Goal: Information Seeking & Learning: Learn about a topic

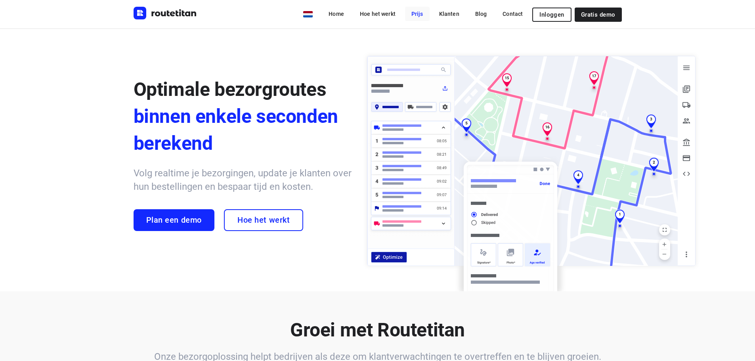
click at [423, 16] on link "Prijs" at bounding box center [417, 14] width 25 height 14
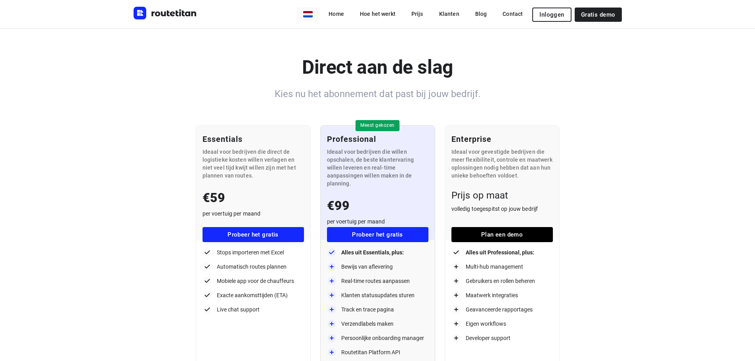
click at [351, 14] on div at bounding box center [380, 180] width 761 height 361
click at [346, 14] on link "Home" at bounding box center [336, 14] width 28 height 14
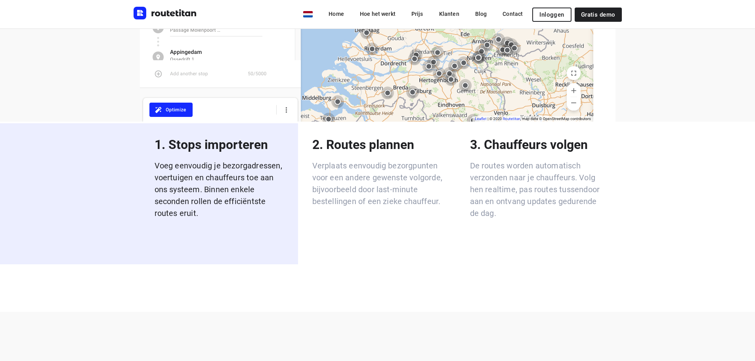
scroll to position [1268, 0]
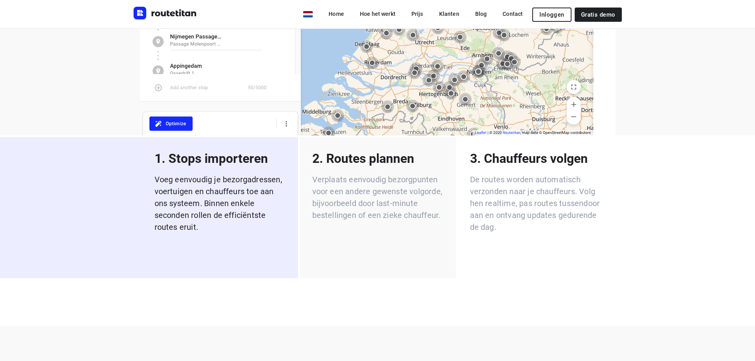
click at [358, 201] on div "2. Routes plannen Verplaats eenvoudig bezorgpunten voor een andere gewenste vol…" at bounding box center [378, 207] width 156 height 141
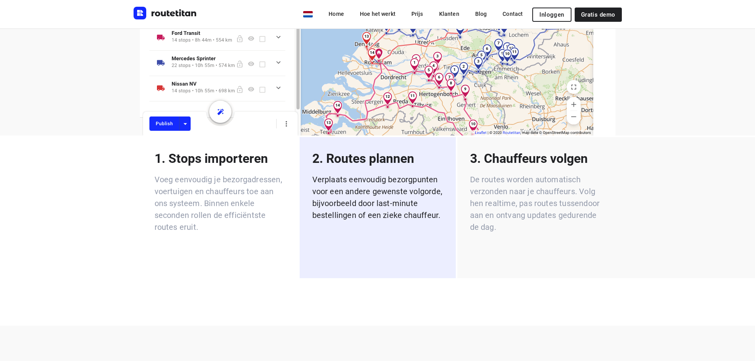
click at [505, 197] on p "De routes worden automatisch verzonden naar je chauffeurs. Volg hen realtime, p…" at bounding box center [535, 203] width 131 height 59
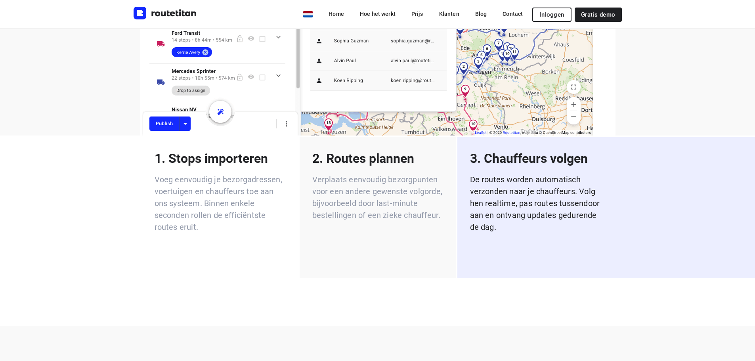
click at [379, 205] on div "2. Routes plannen Verplaats eenvoudig bezorgpunten voor een andere gewenste vol…" at bounding box center [378, 207] width 156 height 141
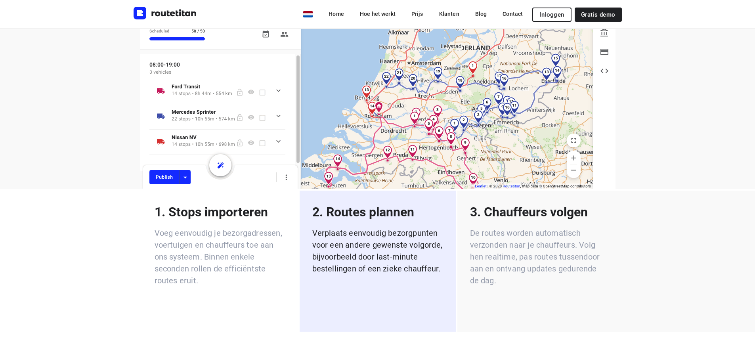
scroll to position [1149, 0]
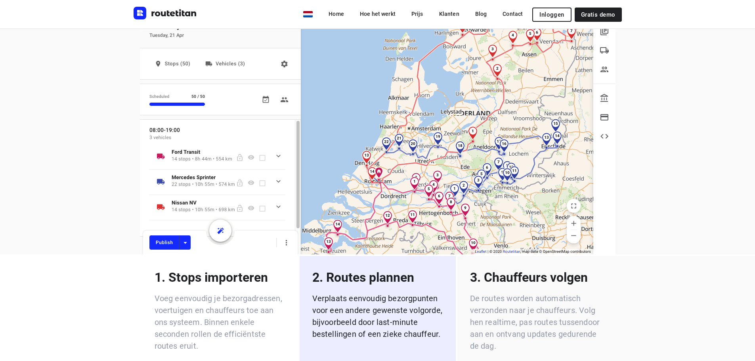
click at [584, 292] on p "De routes worden automatisch verzonden naar je chauffeurs. Volg hen realtime, p…" at bounding box center [535, 321] width 131 height 59
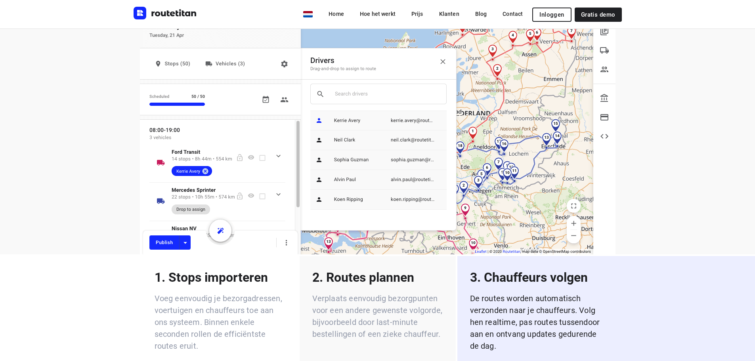
click at [380, 292] on p "Verplaats eenvoudig bezorgpunten voor een andere gewenste volgorde, bijvoorbeel…" at bounding box center [377, 316] width 131 height 48
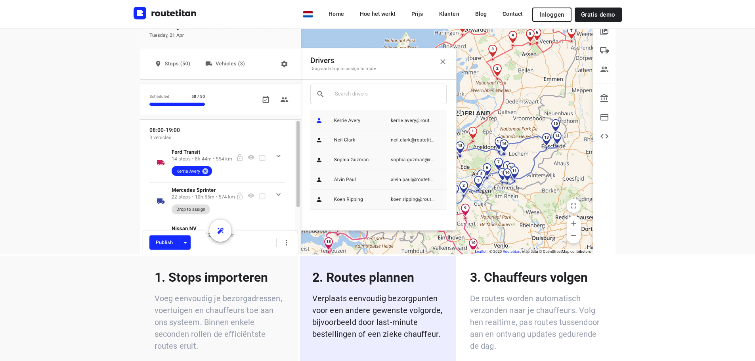
click at [258, 292] on p "Voeg eenvoudig je bezorgadressen, voertuigen en chauffeurs toe aan ons systeem.…" at bounding box center [220, 321] width 131 height 59
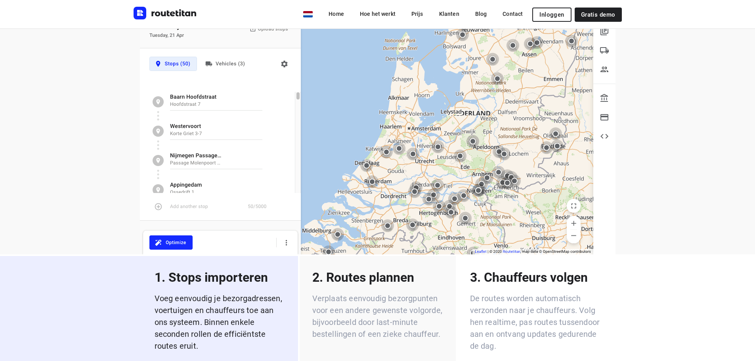
click at [406, 292] on p "Verplaats eenvoudig bezorgpunten voor een andere gewenste volgorde, bijvoorbeel…" at bounding box center [377, 316] width 131 height 48
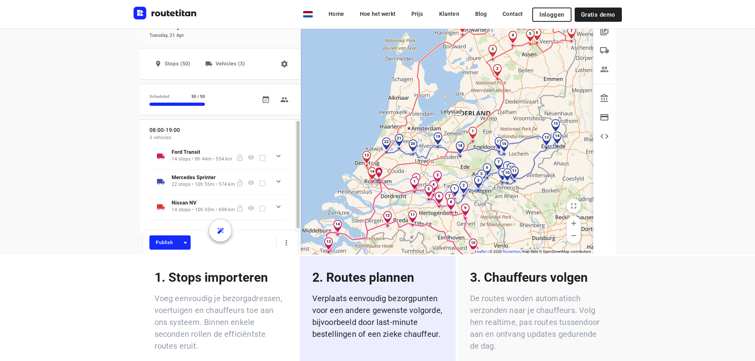
click at [538, 292] on p "De routes worden automatisch verzonden naar je chauffeurs. Volg hen realtime, p…" at bounding box center [535, 321] width 131 height 59
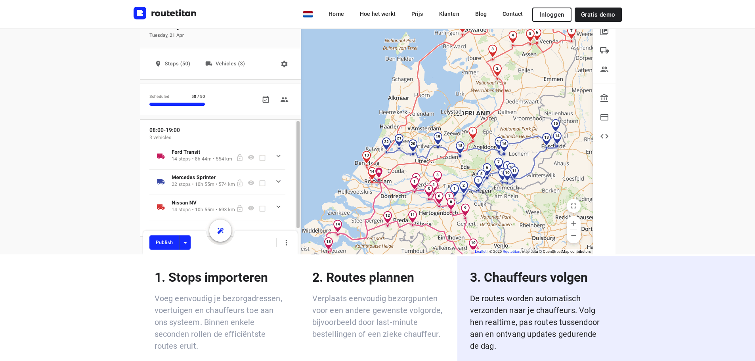
click at [519, 292] on p "De routes worden automatisch verzonden naar je chauffeurs. Volg hen realtime, p…" at bounding box center [535, 321] width 131 height 59
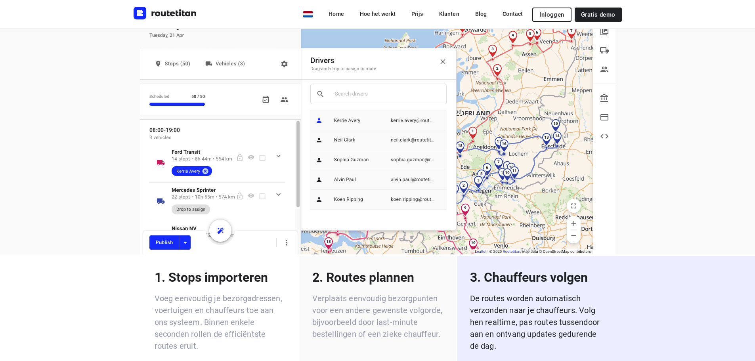
click at [416, 292] on p "Verplaats eenvoudig bezorgpunten voor een andere gewenste volgorde, bijvoorbeel…" at bounding box center [377, 316] width 131 height 48
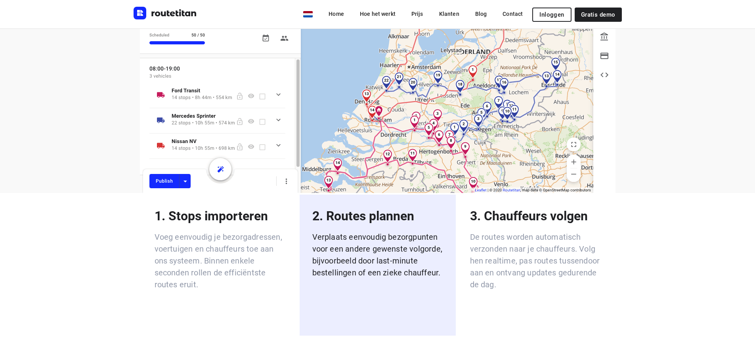
scroll to position [1229, 0]
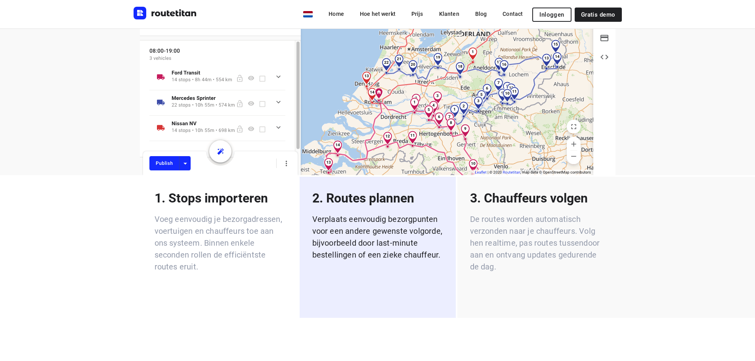
click at [506, 230] on p "De routes worden automatisch verzonden naar je chauffeurs. Volg hen realtime, p…" at bounding box center [535, 242] width 131 height 59
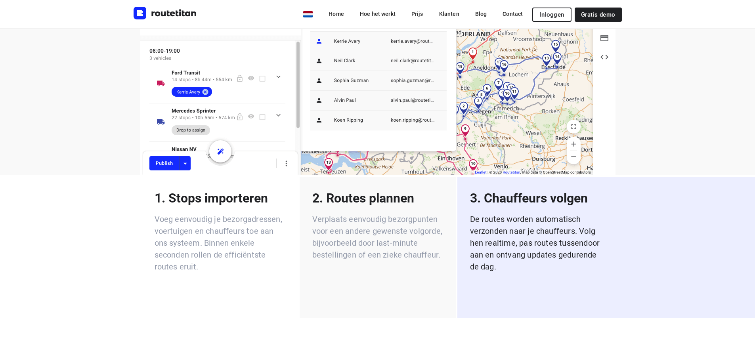
click at [399, 236] on p "Verplaats eenvoudig bezorgpunten voor een andere gewenste volgorde, bijvoorbeel…" at bounding box center [377, 237] width 131 height 48
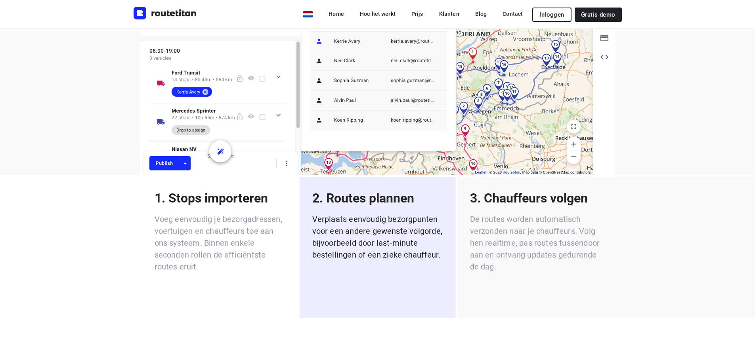
click at [539, 279] on div "3. Chauffeurs volgen De routes worden automatisch verzonden naar je chauffeurs.…" at bounding box center [606, 247] width 298 height 141
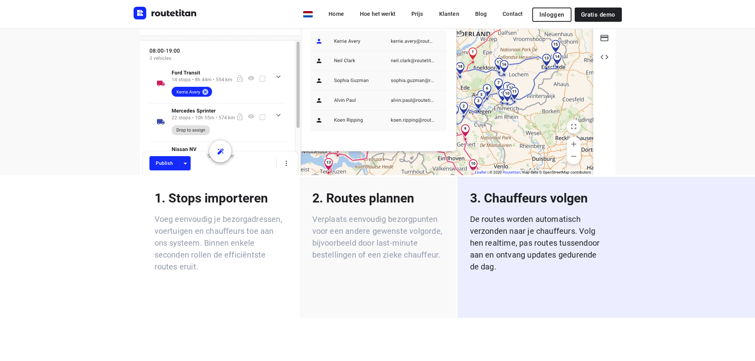
click at [399, 260] on div "2. Routes plannen Verplaats eenvoudig bezorgpunten voor een andere gewenste vol…" at bounding box center [378, 247] width 156 height 141
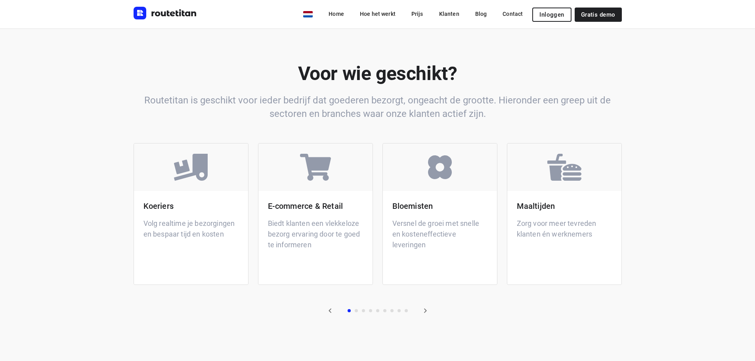
scroll to position [1625, 0]
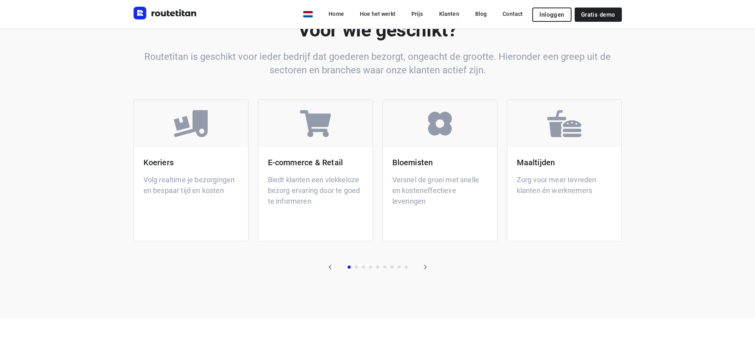
click at [696, 185] on div "Voor wie geschikt? Routetitan is geschikt voor ieder bedrijf dat goederen bezor…" at bounding box center [377, 143] width 755 height 349
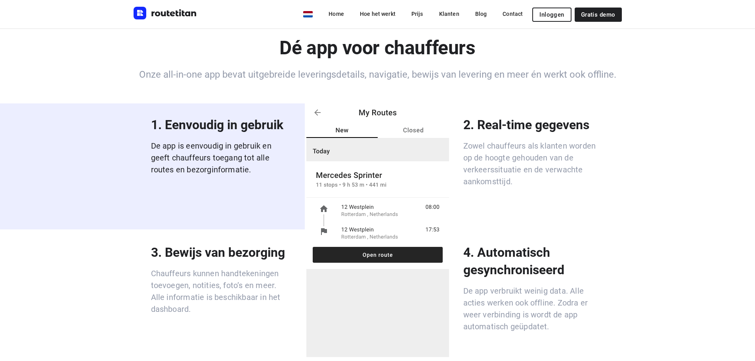
scroll to position [1942, 0]
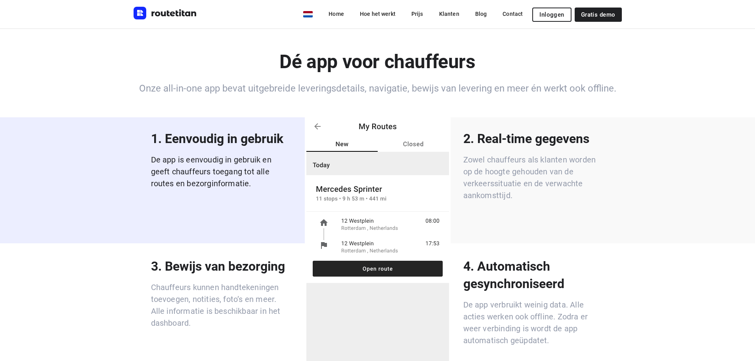
click at [522, 154] on p "Zowel chauffeurs als klanten worden op de hoogte gehouden van de verkeerssituat…" at bounding box center [533, 178] width 141 height 48
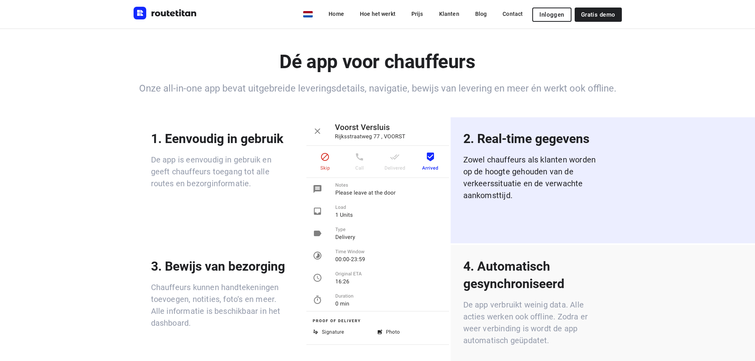
click at [517, 260] on p "4. Automatisch gesynchroniseerd" at bounding box center [533, 275] width 141 height 35
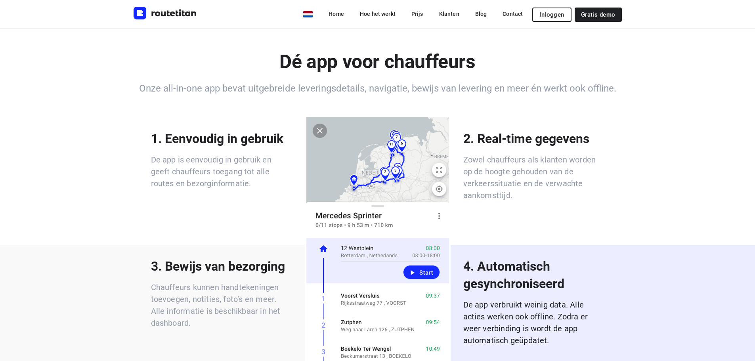
click at [259, 258] on div "3. Bewijs van bezorging Chauffeurs kunnen handtekeningen toevoegen, notities, f…" at bounding box center [221, 293] width 141 height 71
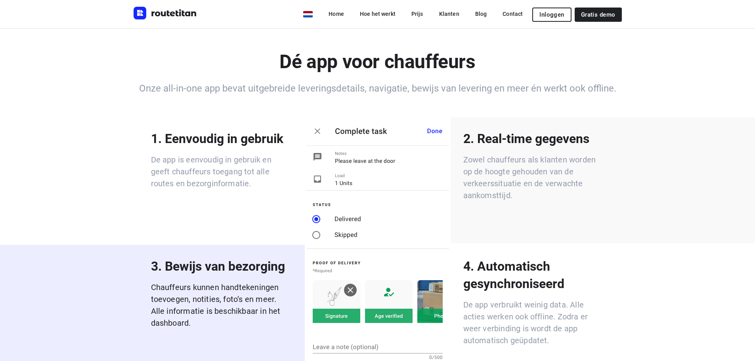
click at [561, 154] on p "Zowel chauffeurs als klanten worden op de hoogte gehouden van de verkeerssituat…" at bounding box center [533, 178] width 141 height 48
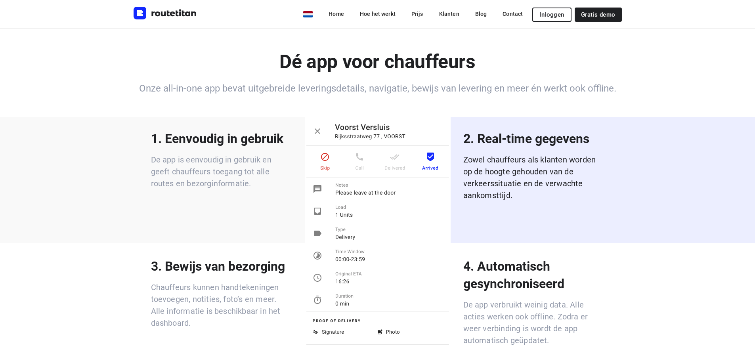
click at [247, 154] on p "De app is eenvoudig in gebruik en geeft chauffeurs toegang tot alle routes en b…" at bounding box center [221, 172] width 141 height 36
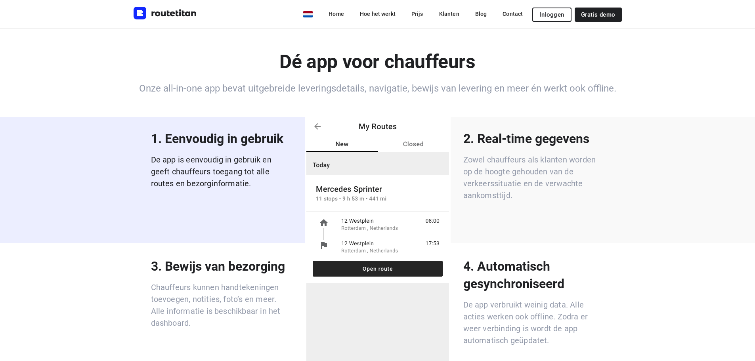
click at [598, 154] on p "Zowel chauffeurs als klanten worden op de hoogte gehouden van de verkeerssituat…" at bounding box center [533, 178] width 141 height 48
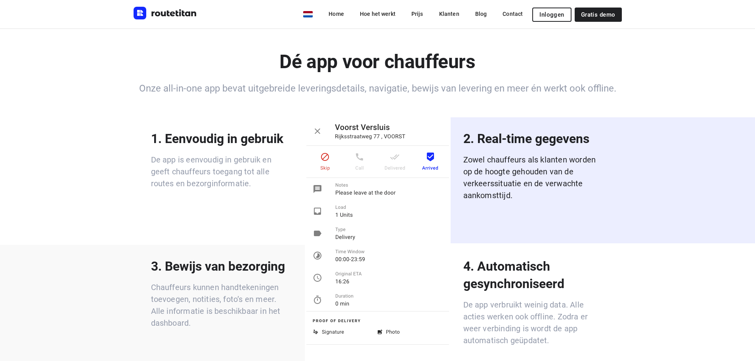
click at [224, 258] on div "3. Bewijs van bezorging Chauffeurs kunnen handtekeningen toevoegen, notities, f…" at bounding box center [221, 293] width 141 height 71
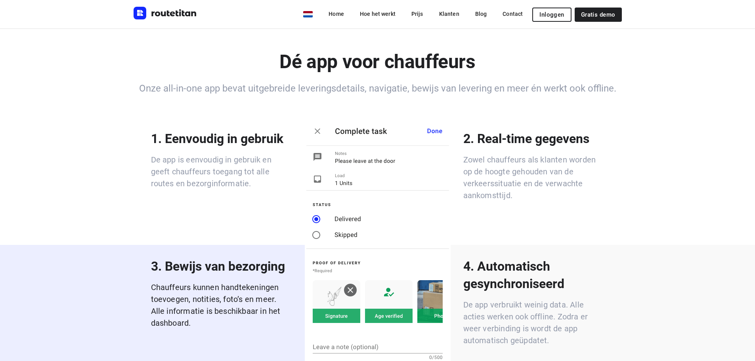
click at [594, 269] on p "4. Automatisch gesynchroniseerd" at bounding box center [533, 275] width 141 height 35
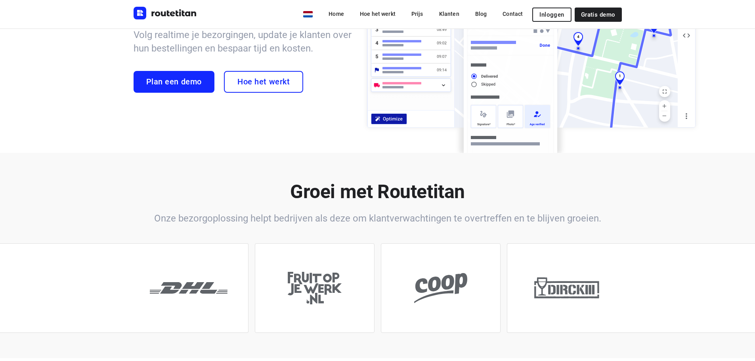
scroll to position [0, 0]
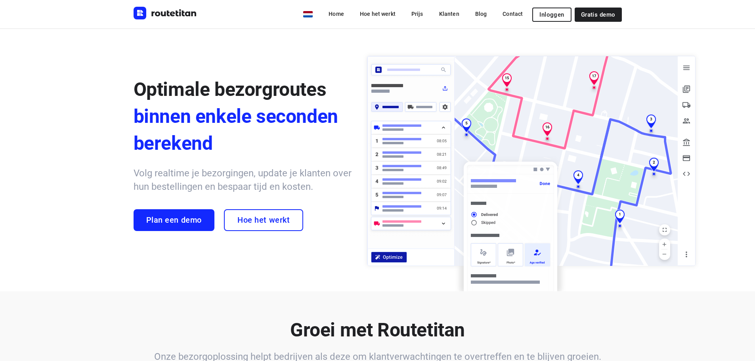
click at [147, 328] on h2 "Groei met Routetitan" at bounding box center [378, 330] width 488 height 27
click at [519, 8] on link "Contact" at bounding box center [512, 14] width 33 height 14
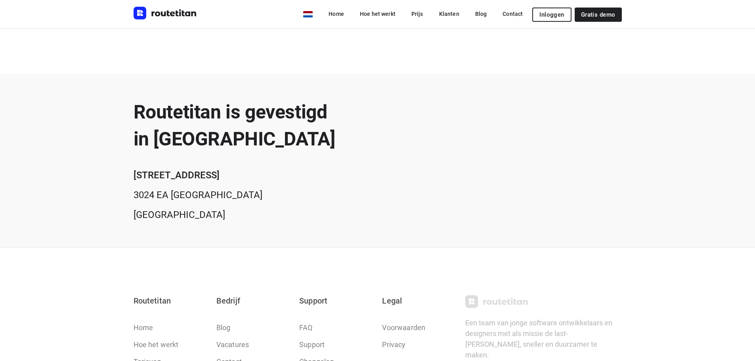
scroll to position [237, 0]
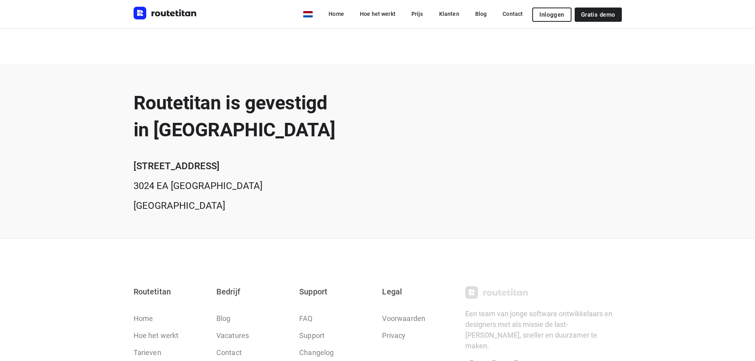
click at [151, 16] on img "Routetitan" at bounding box center [165, 13] width 63 height 13
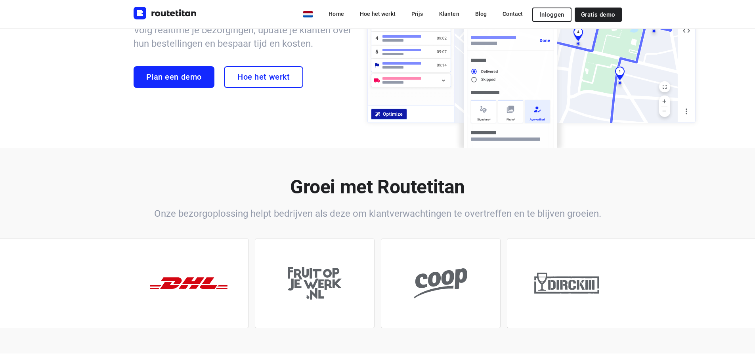
scroll to position [79, 0]
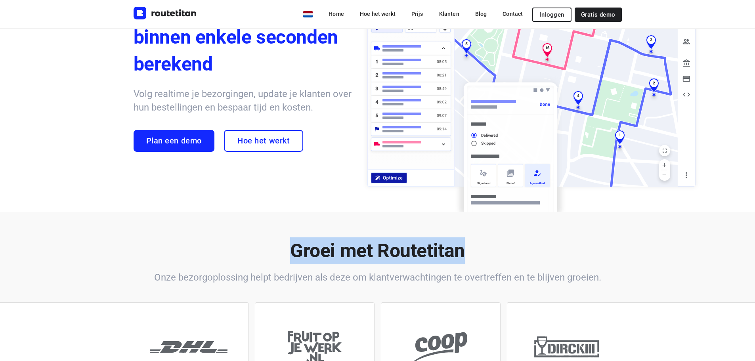
drag, startPoint x: 292, startPoint y: 247, endPoint x: 472, endPoint y: 258, distance: 179.9
click at [472, 258] on h2 "Groei met Routetitan" at bounding box center [378, 250] width 488 height 27
click at [480, 254] on h2 "Groei met Routetitan" at bounding box center [378, 250] width 488 height 27
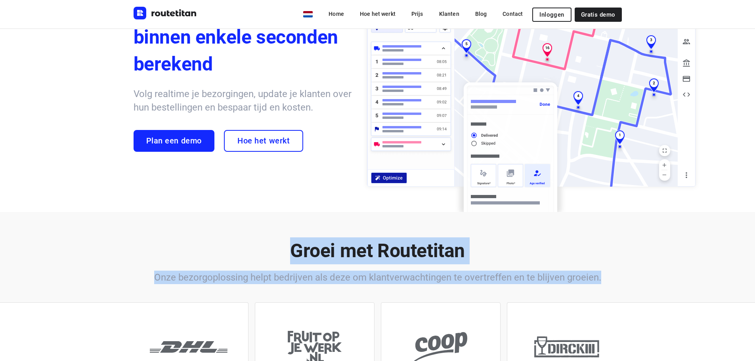
drag, startPoint x: 614, startPoint y: 279, endPoint x: 170, endPoint y: 246, distance: 444.7
click at [170, 246] on div "Groei met Routetitan Onze bezorgoplossing helpt bedrijven als deze om klantverw…" at bounding box center [378, 260] width 488 height 47
click at [169, 243] on h2 "Groei met Routetitan" at bounding box center [378, 250] width 488 height 27
click at [168, 243] on h2 "Groei met Routetitan" at bounding box center [378, 250] width 488 height 27
drag, startPoint x: 279, startPoint y: 237, endPoint x: 283, endPoint y: 239, distance: 4.8
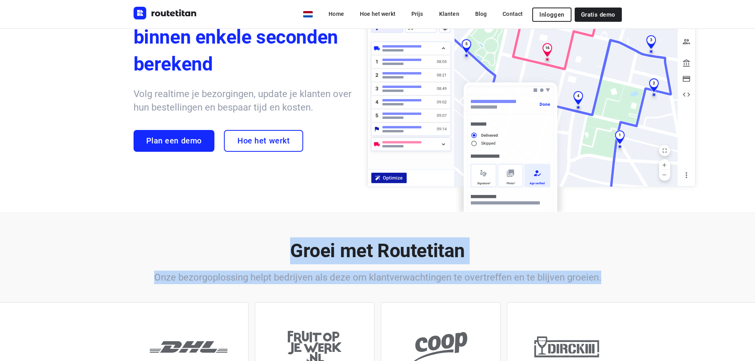
click at [279, 238] on div "Groei met Routetitan Onze bezorgoplossing helpt bedrijven als deze om klantverw…" at bounding box center [377, 314] width 755 height 205
click at [338, 233] on div "Groei met Routetitan Onze bezorgoplossing helpt bedrijven als deze om klantverw…" at bounding box center [377, 314] width 755 height 205
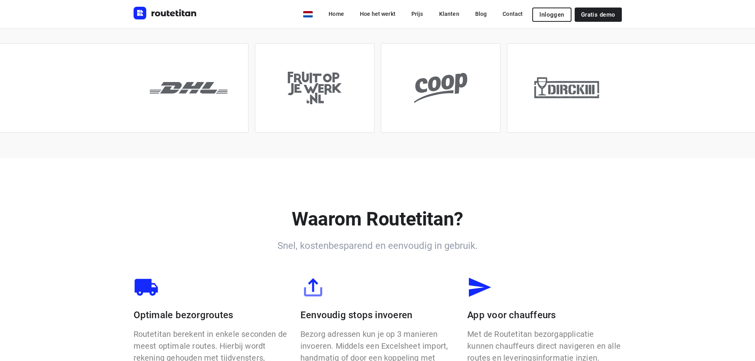
scroll to position [0, 0]
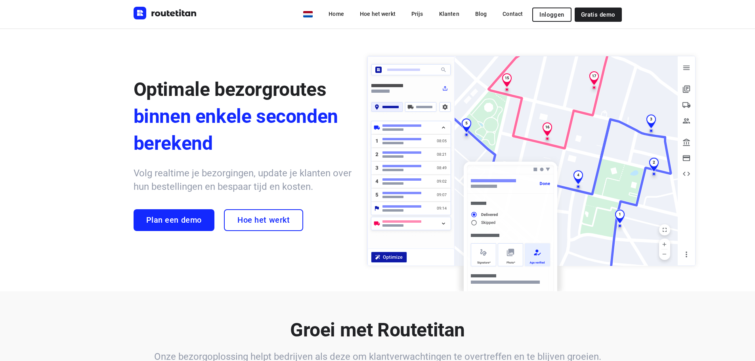
click at [724, 67] on div at bounding box center [739, 172] width 755 height 243
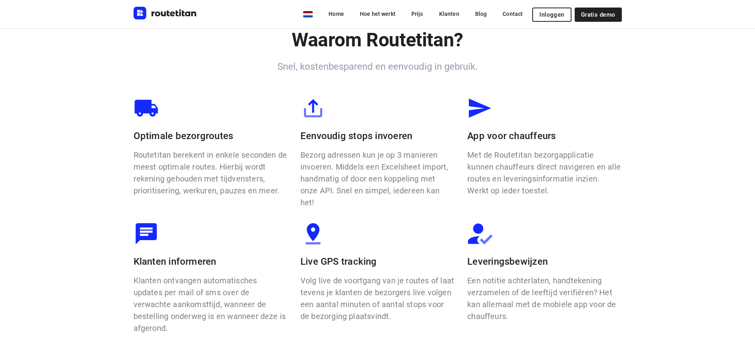
scroll to position [515, 0]
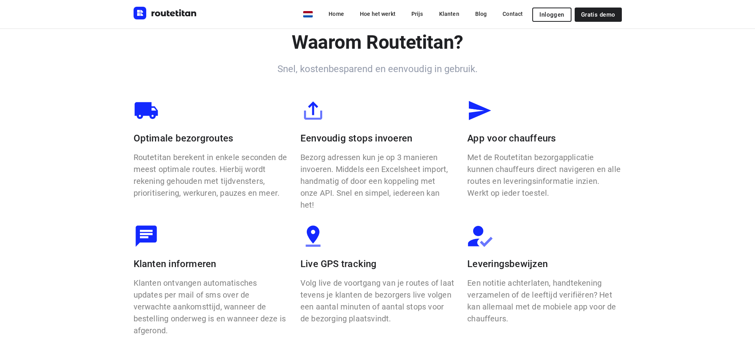
drag, startPoint x: 366, startPoint y: 138, endPoint x: 373, endPoint y: 140, distance: 7.3
click at [367, 138] on p "Eenvoudig stops invoeren" at bounding box center [377, 138] width 154 height 13
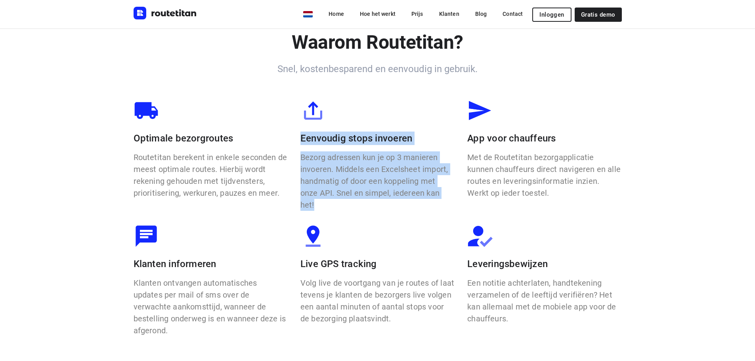
drag, startPoint x: 438, startPoint y: 194, endPoint x: 305, endPoint y: 142, distance: 143.1
click at [305, 142] on div "Eenvoudig stops invoeren Bezorg adressen kun je op 3 manieren invoeren. Middels…" at bounding box center [377, 155] width 167 height 126
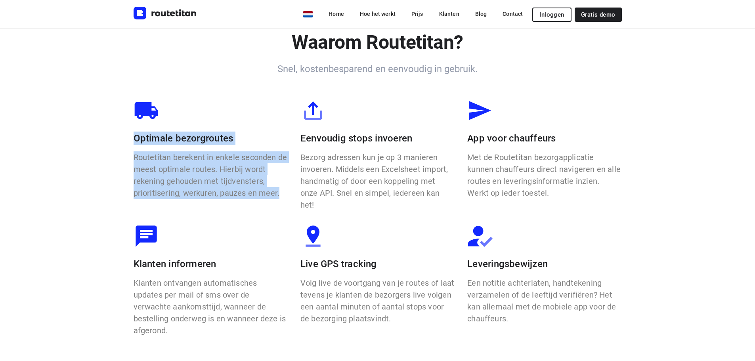
drag, startPoint x: 283, startPoint y: 196, endPoint x: 86, endPoint y: 135, distance: 206.2
click at [86, 135] on div "Waarom Routetitan? Snel, kostenbesparend en eenvoudig in gebruik. Optimale bezo…" at bounding box center [377, 182] width 755 height 403
click at [87, 137] on div "Waarom Routetitan? Snel, kostenbesparend en eenvoudig in gebruik. Optimale bezo…" at bounding box center [377, 182] width 755 height 403
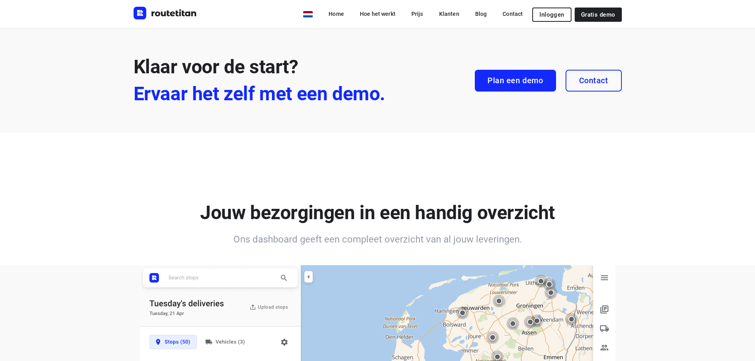
scroll to position [872, 0]
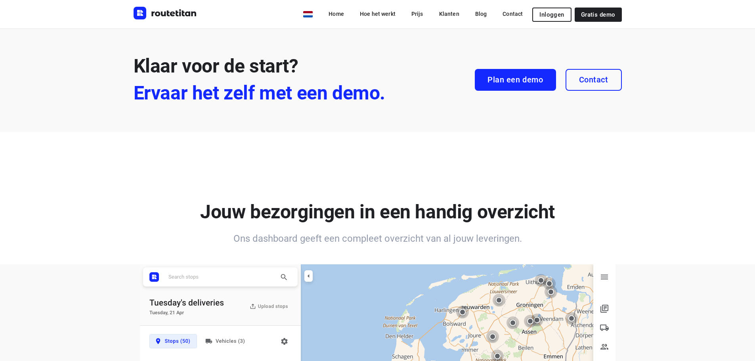
click at [716, 44] on div "Klaar voor de start? Ervaar het zelf met een demo. Plan een demo Contact" at bounding box center [377, 79] width 755 height 105
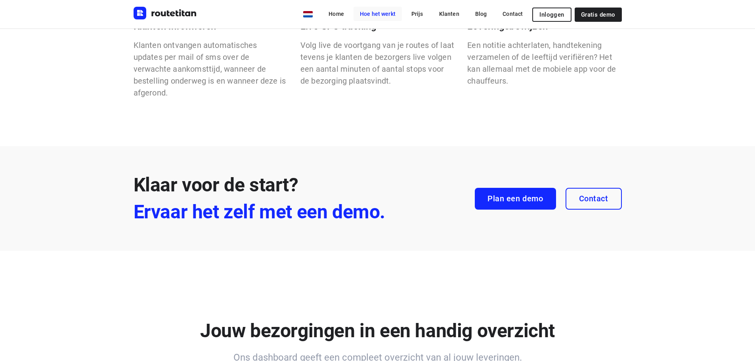
click at [392, 15] on link "Hoe het werkt" at bounding box center [378, 14] width 48 height 14
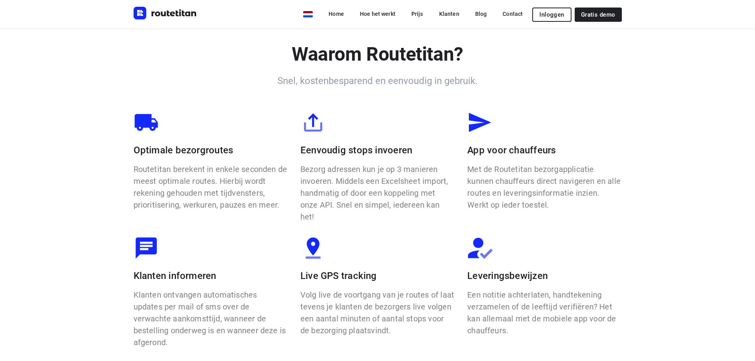
scroll to position [497, 0]
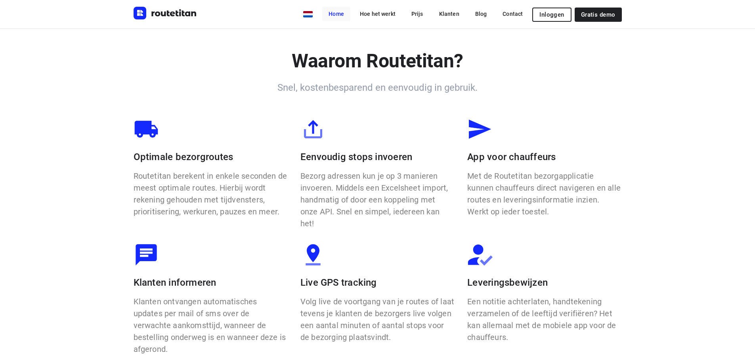
click at [347, 16] on link "Home" at bounding box center [336, 14] width 28 height 14
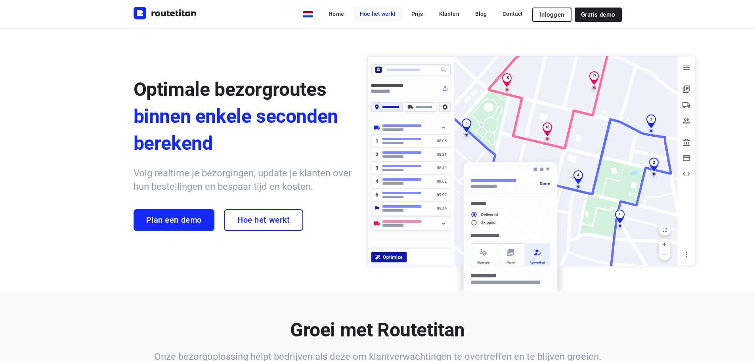
click at [379, 15] on link "Hoe het werkt" at bounding box center [378, 14] width 48 height 14
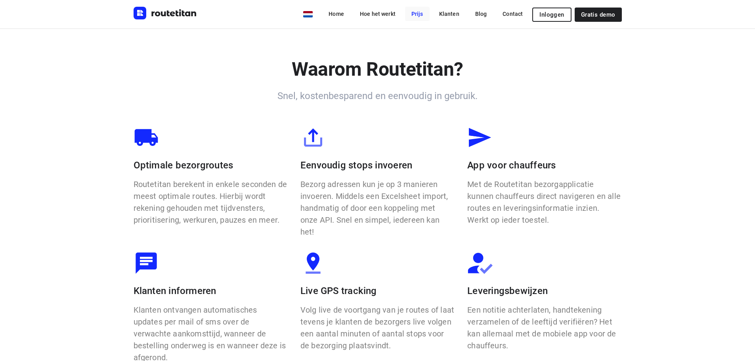
click at [426, 14] on link "Prijs" at bounding box center [417, 14] width 25 height 14
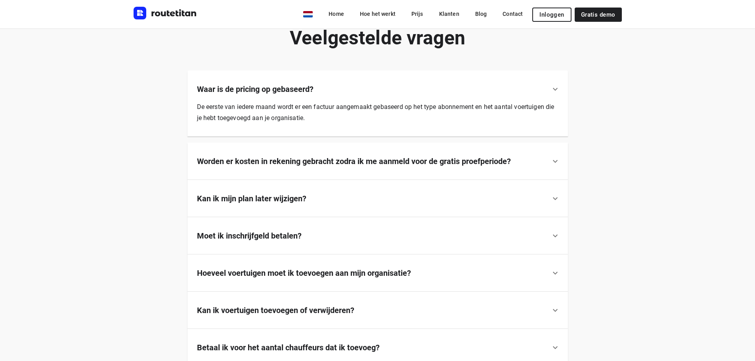
scroll to position [476, 0]
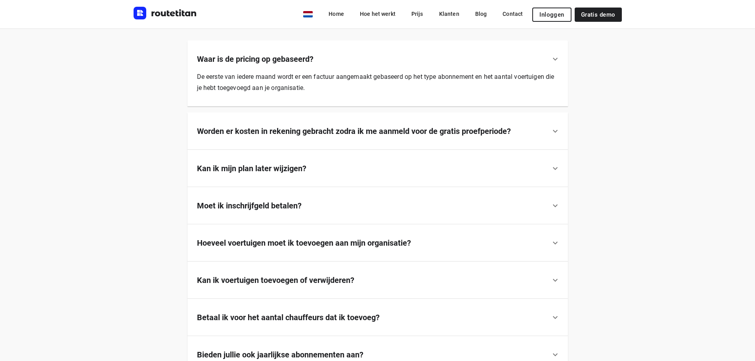
click at [289, 131] on b "Worden er kosten in rekening gebracht zodra ik me aanmeld voor de gratis proefp…" at bounding box center [354, 131] width 314 height 10
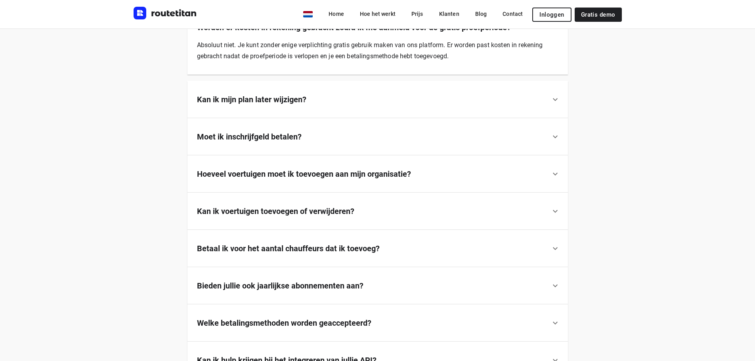
scroll to position [594, 0]
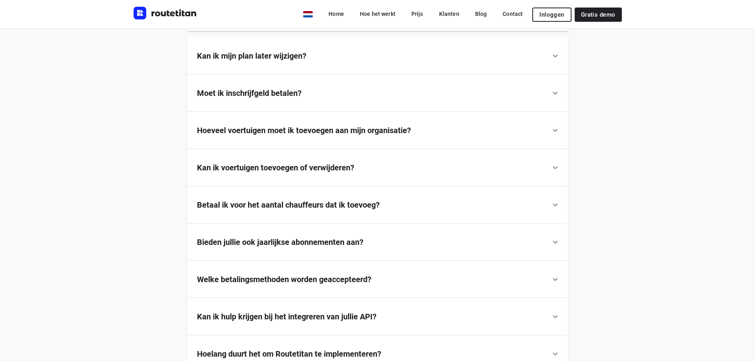
click at [236, 95] on b "Moet ik inschrijfgeld betalen?" at bounding box center [249, 93] width 105 height 10
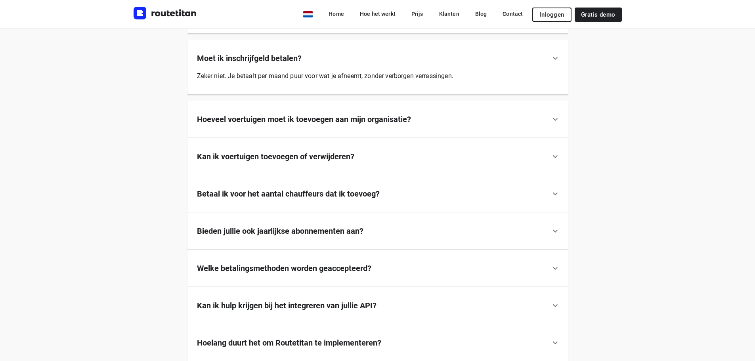
click at [219, 56] on b "Moet ik inschrijfgeld betalen?" at bounding box center [249, 59] width 105 height 10
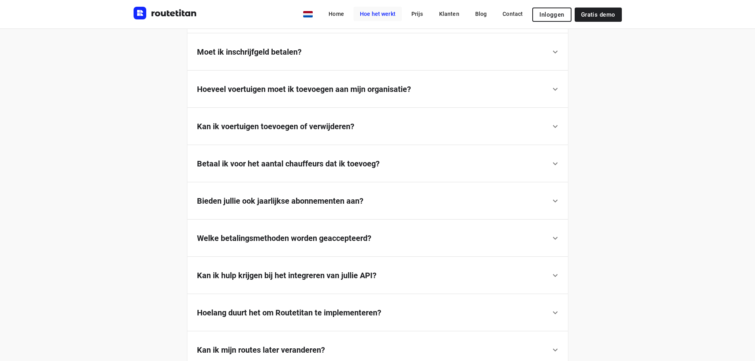
click at [371, 19] on link "Hoe het werkt" at bounding box center [378, 14] width 48 height 14
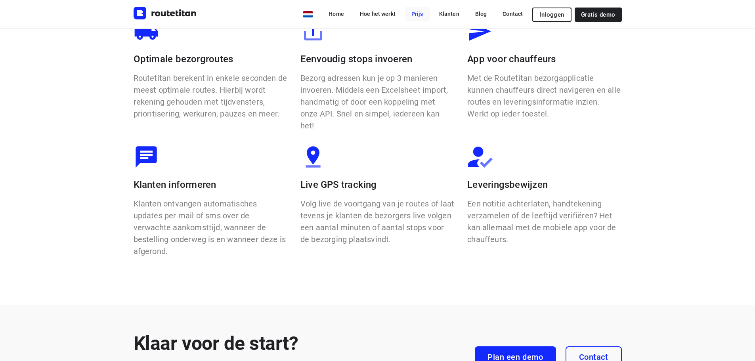
scroll to position [497, 0]
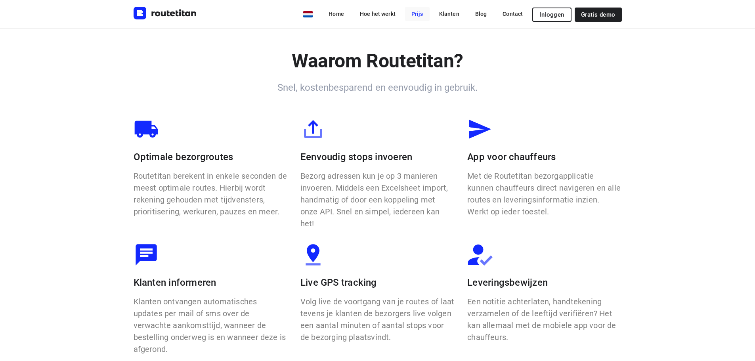
click at [430, 14] on link "Prijs" at bounding box center [417, 14] width 25 height 14
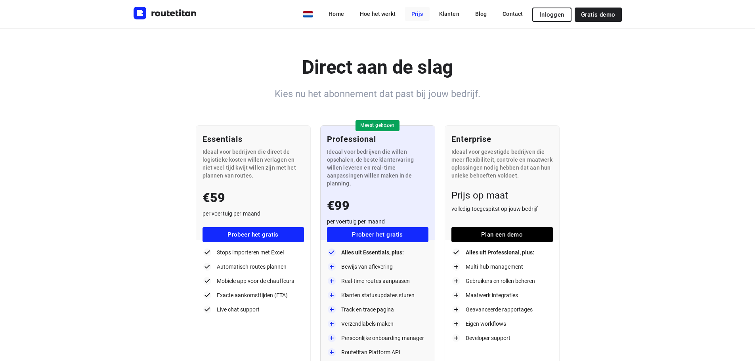
click at [425, 16] on link "Prijs" at bounding box center [417, 14] width 25 height 14
click at [454, 16] on link "Klanten" at bounding box center [449, 14] width 33 height 14
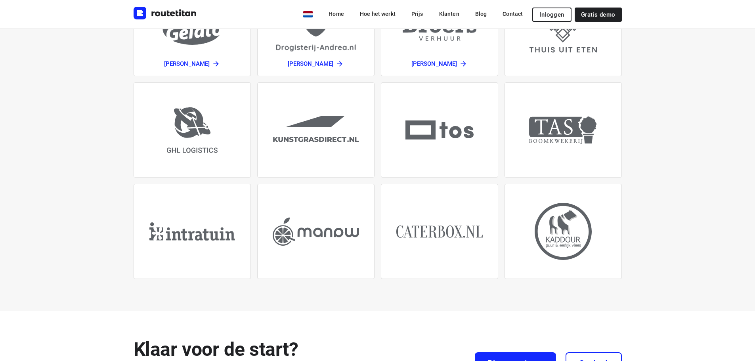
scroll to position [119, 0]
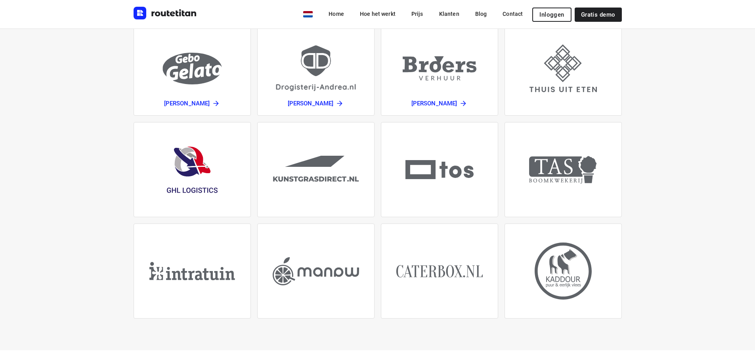
click at [216, 163] on img at bounding box center [192, 170] width 51 height 46
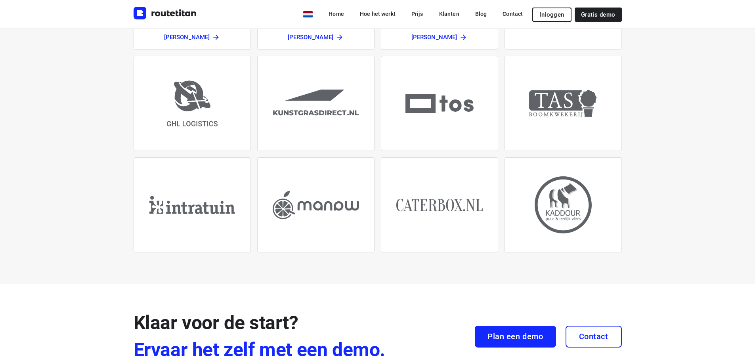
scroll to position [277, 0]
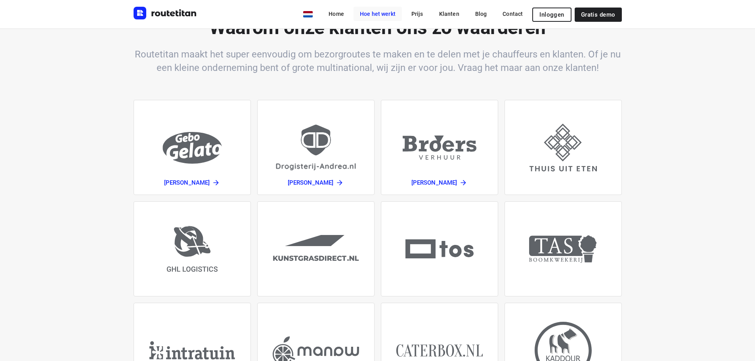
click at [378, 11] on link "Hoe het werkt" at bounding box center [378, 14] width 48 height 14
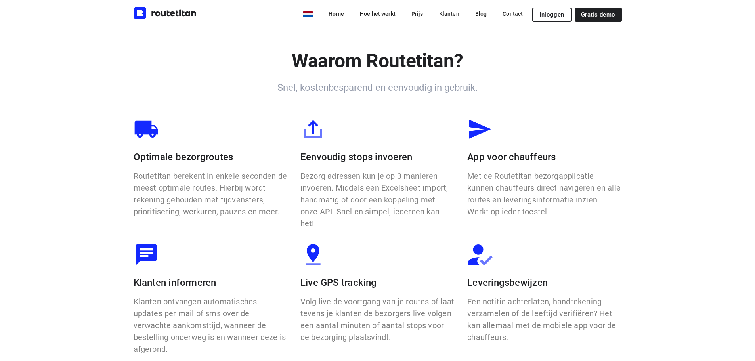
scroll to position [536, 0]
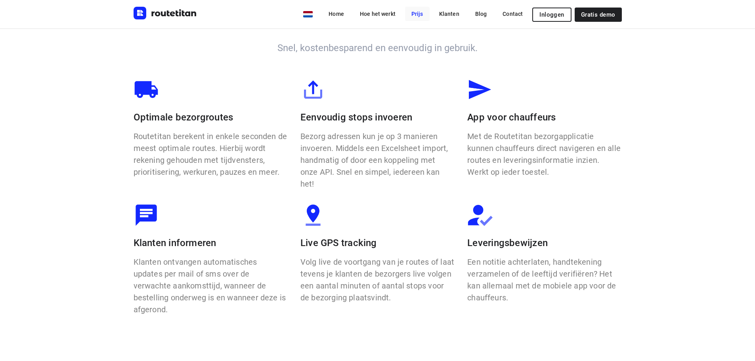
click at [421, 15] on link "Prijs" at bounding box center [417, 14] width 25 height 14
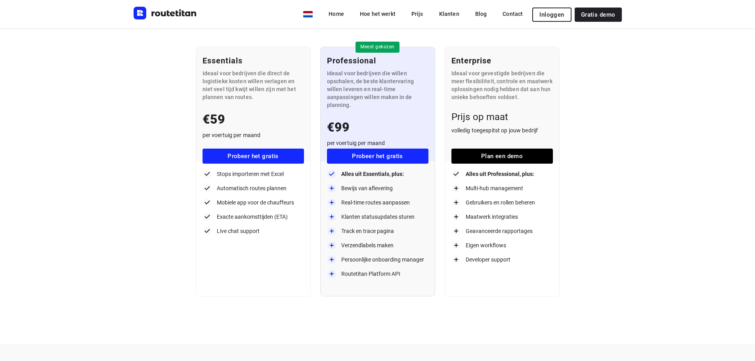
scroll to position [79, 0]
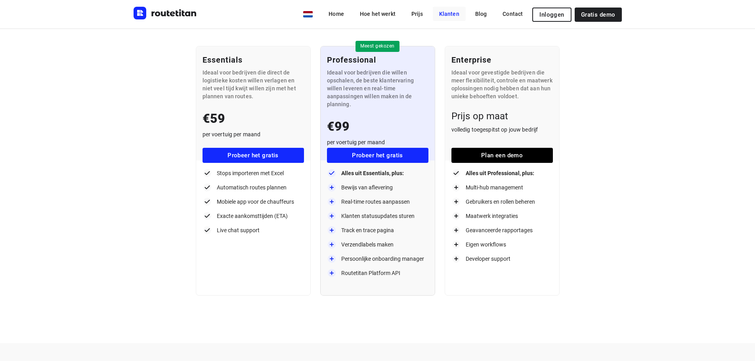
click at [452, 10] on link "Klanten" at bounding box center [449, 14] width 33 height 14
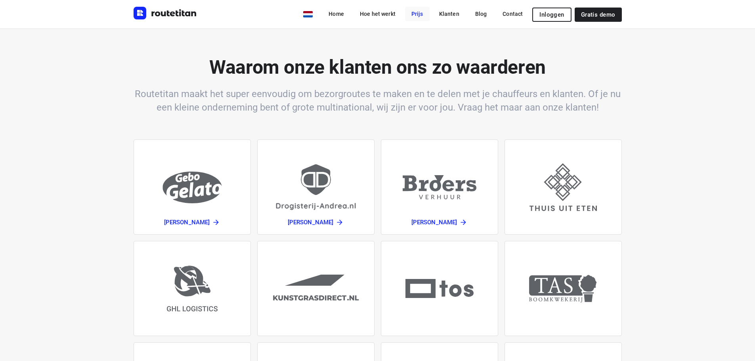
click at [424, 13] on link "Prijs" at bounding box center [417, 14] width 25 height 14
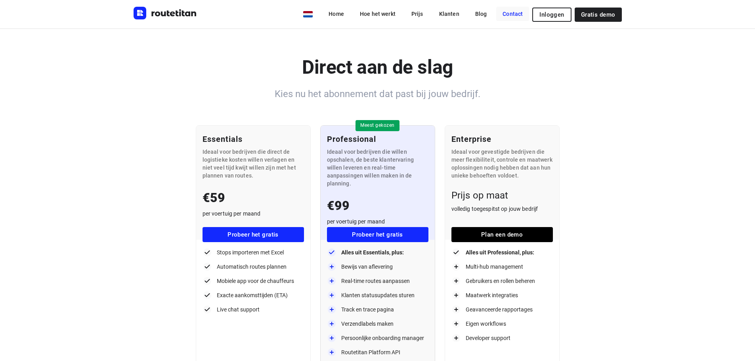
click at [500, 18] on link "Contact" at bounding box center [512, 14] width 33 height 14
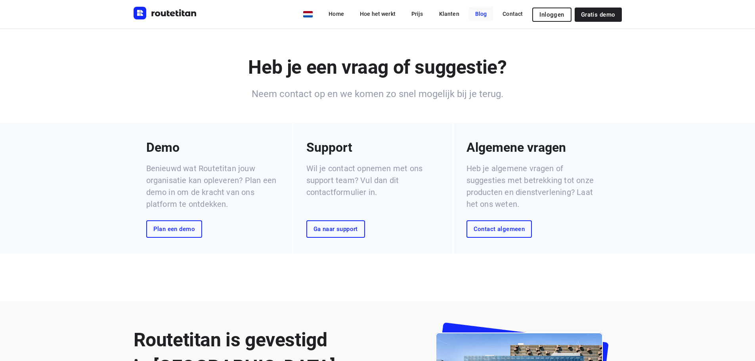
click at [490, 16] on link "Blog" at bounding box center [481, 14] width 25 height 14
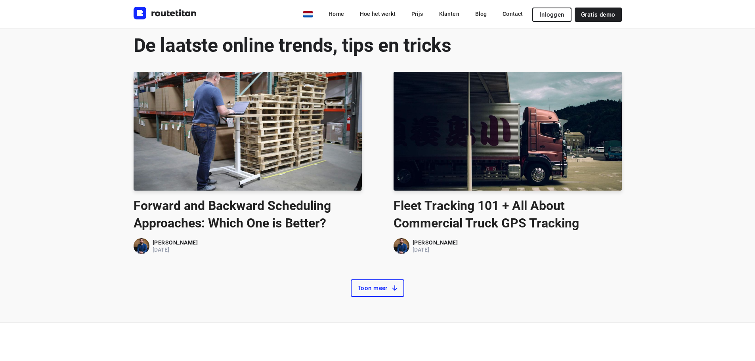
scroll to position [357, 0]
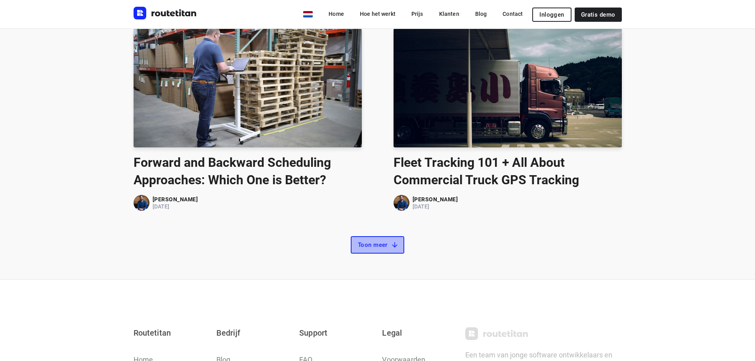
click at [376, 250] on button "Toon meer" at bounding box center [378, 244] width 54 height 17
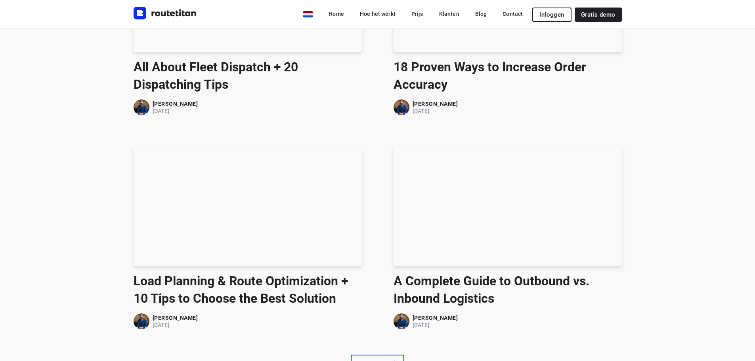
scroll to position [674, 0]
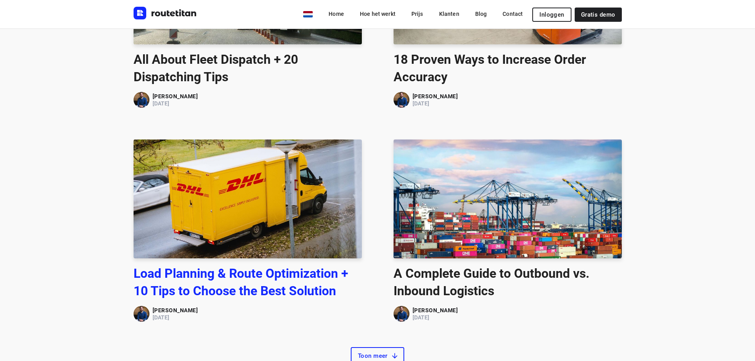
click at [268, 289] on link "Load Planning & Route Optimization + 10 Tips to Choose the Best Solution" at bounding box center [248, 282] width 228 height 35
